Goal: Task Accomplishment & Management: Use online tool/utility

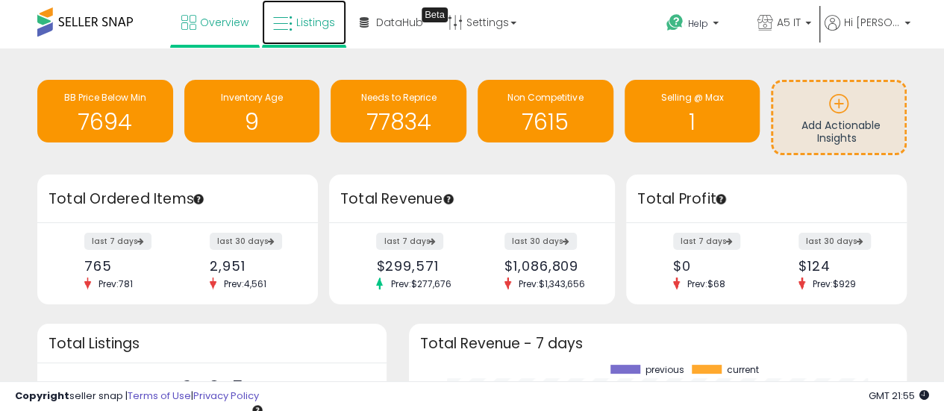
click at [293, 19] on link "Listings" at bounding box center [304, 22] width 84 height 45
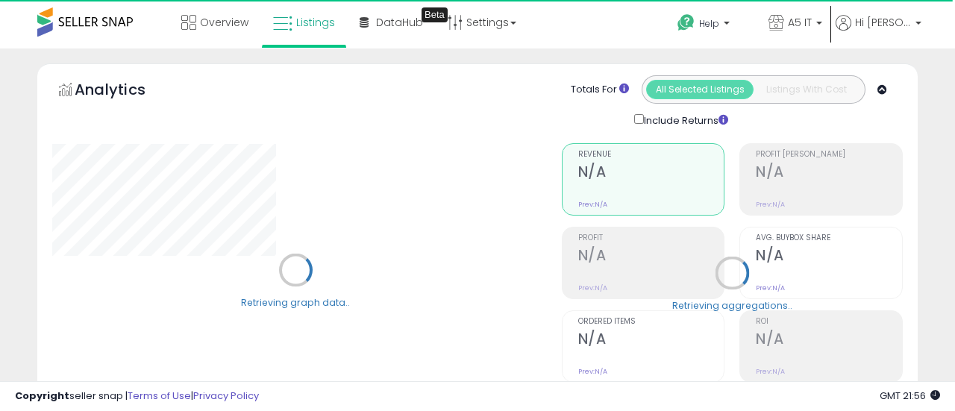
type input "*******"
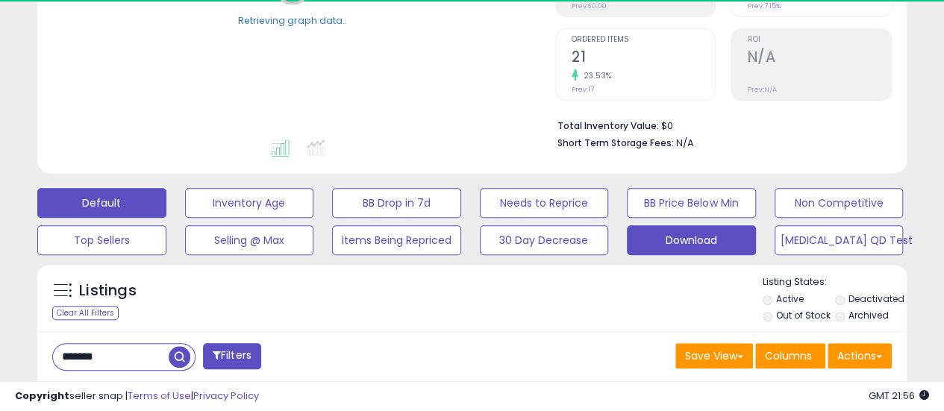
scroll to position [299, 0]
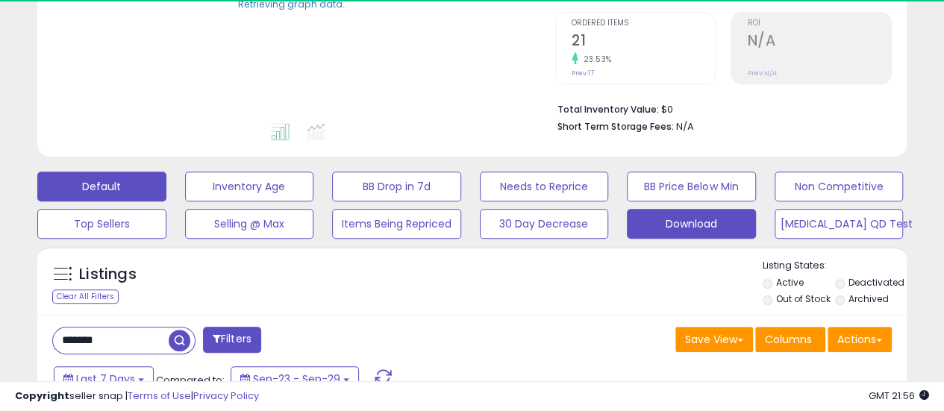
click at [693, 225] on button "Download" at bounding box center [691, 224] width 129 height 30
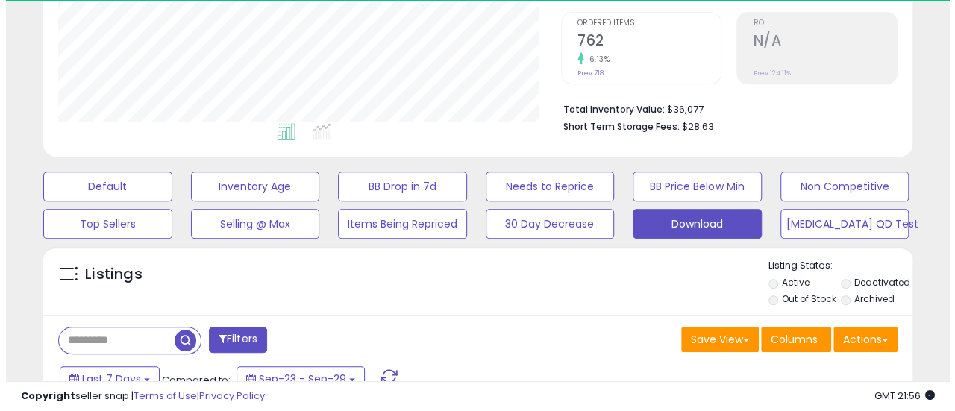
scroll to position [306, 503]
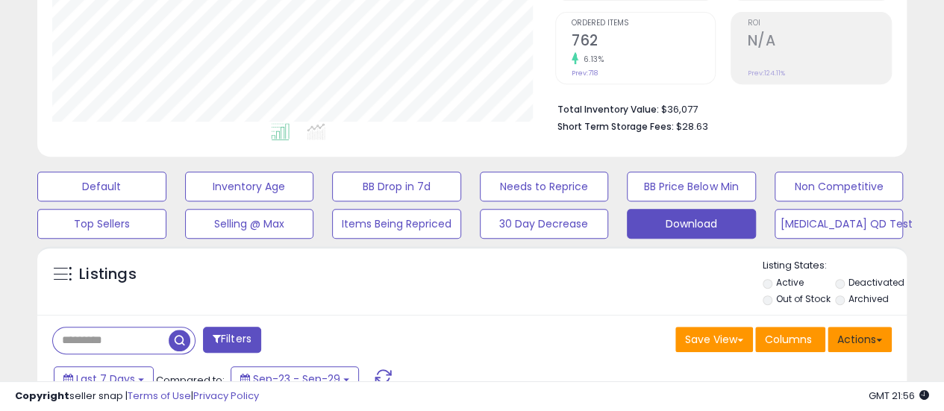
click at [859, 332] on button "Actions" at bounding box center [860, 339] width 64 height 25
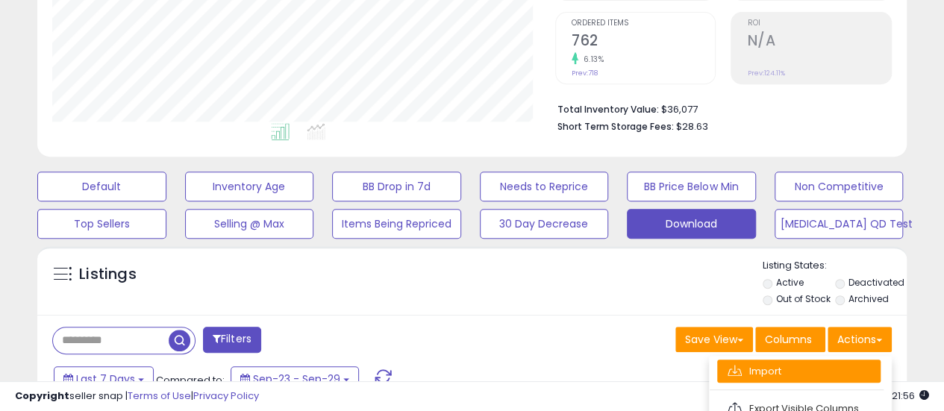
click at [809, 365] on link "Import" at bounding box center [798, 371] width 163 height 23
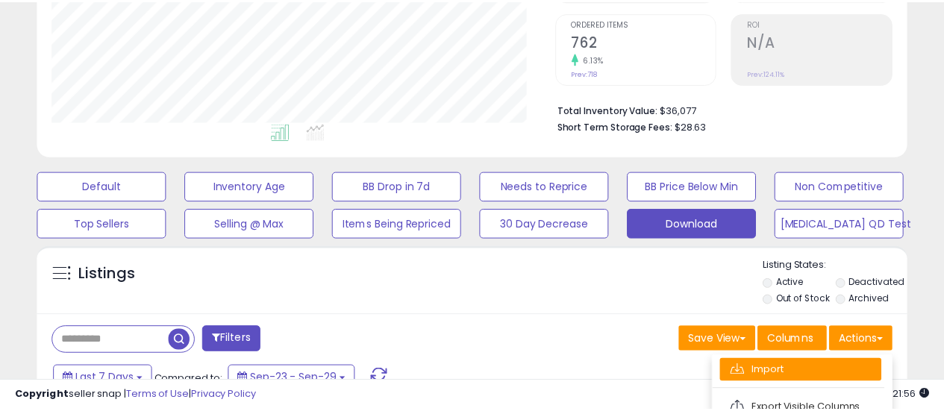
scroll to position [306, 509]
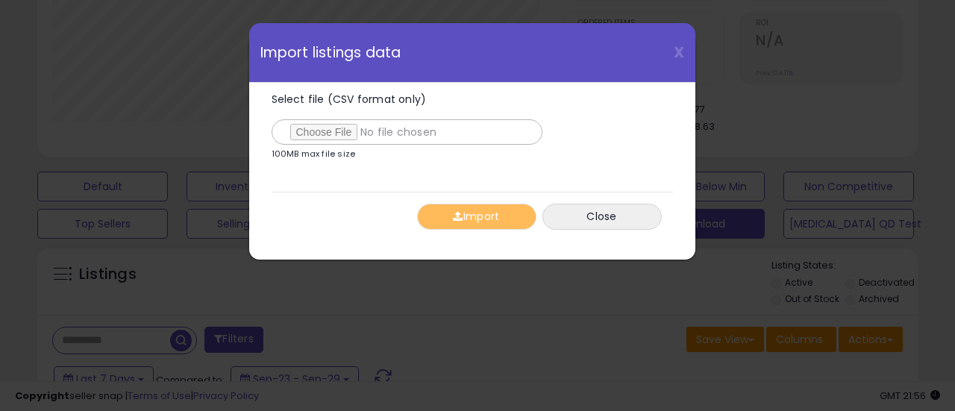
click at [341, 113] on label "Select file (CSV format only)" at bounding box center [407, 119] width 271 height 51
click at [341, 119] on input "Select file (CSV format only)" at bounding box center [407, 131] width 271 height 25
click at [493, 226] on button "Import" at bounding box center [476, 217] width 119 height 26
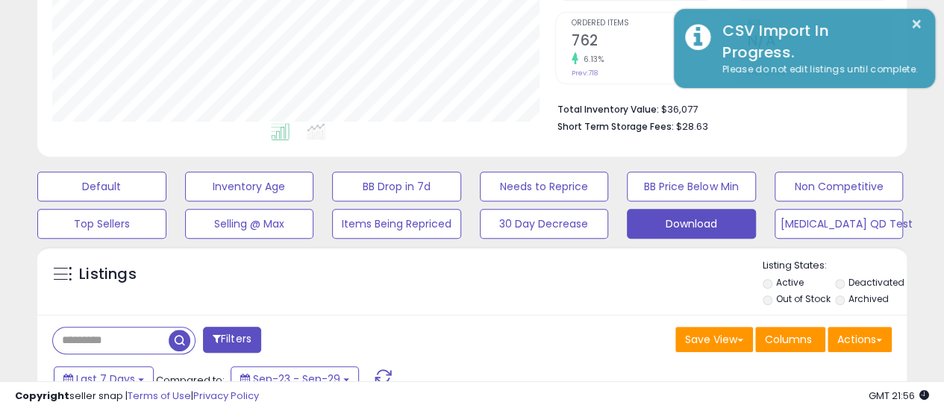
scroll to position [746014, 745817]
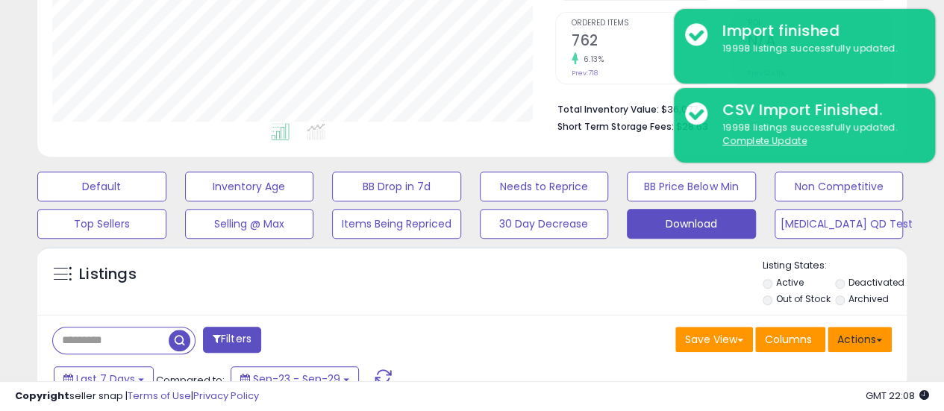
click at [872, 333] on button "Actions" at bounding box center [860, 339] width 64 height 25
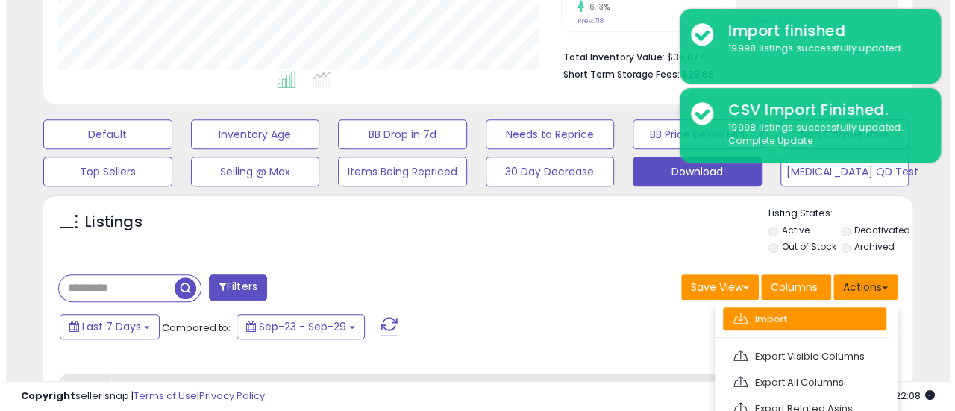
scroll to position [373, 0]
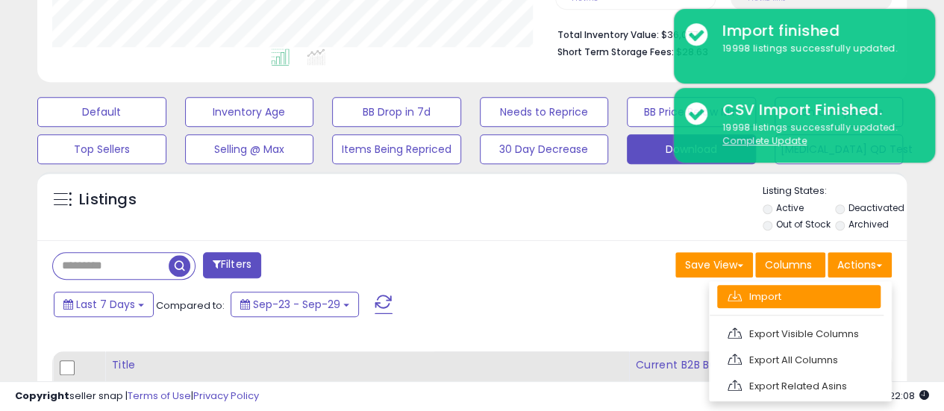
click at [787, 290] on link "Import" at bounding box center [798, 296] width 163 height 23
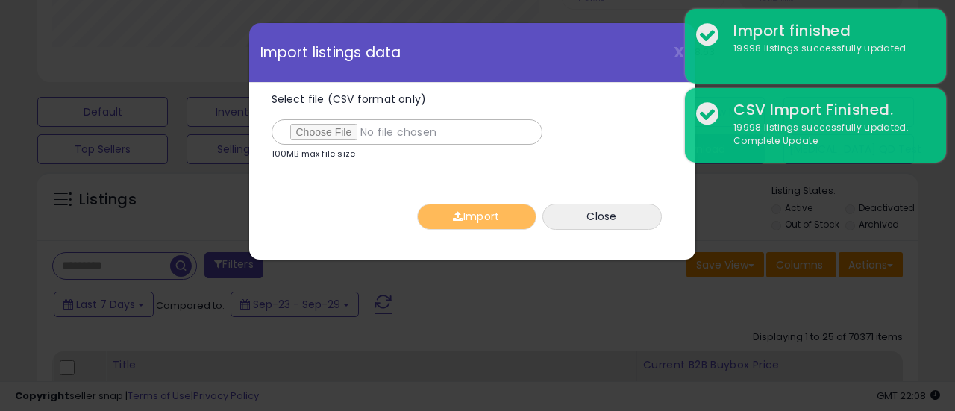
click at [330, 110] on label "Select file (CSV format only)" at bounding box center [407, 119] width 271 height 51
click at [330, 119] on input "Select file (CSV format only)" at bounding box center [407, 131] width 271 height 25
type input "**********"
click at [470, 214] on button "Import" at bounding box center [476, 217] width 119 height 26
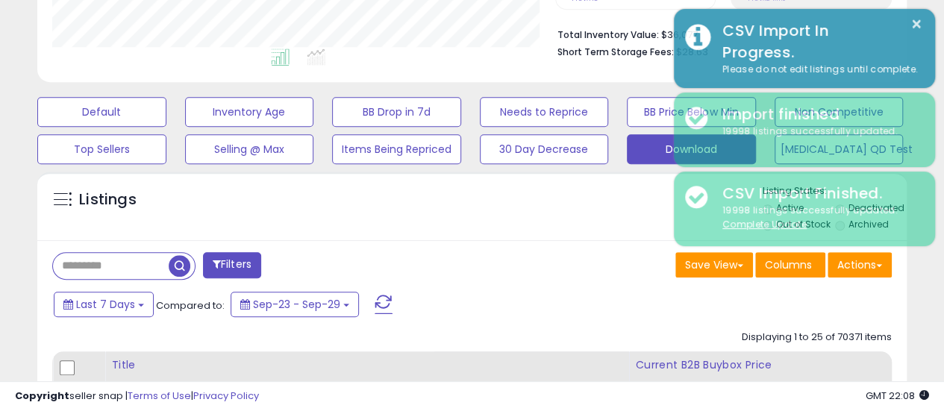
scroll to position [746014, 745817]
